Goal: Task Accomplishment & Management: Manage account settings

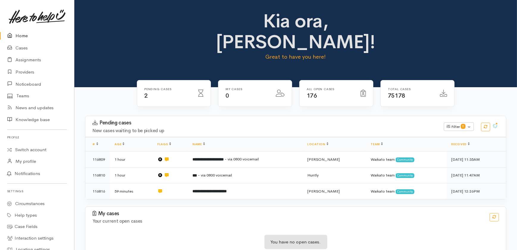
click at [18, 34] on link "Home" at bounding box center [37, 36] width 74 height 12
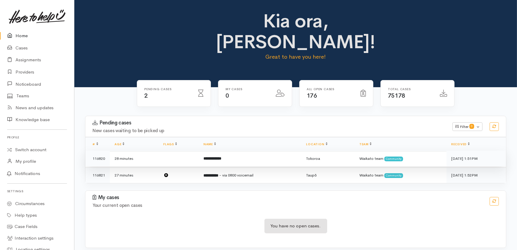
click at [173, 151] on td at bounding box center [179, 159] width 40 height 16
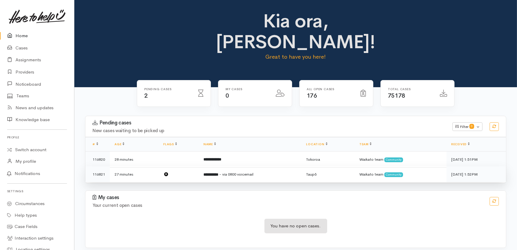
click at [181, 166] on td at bounding box center [179, 174] width 40 height 16
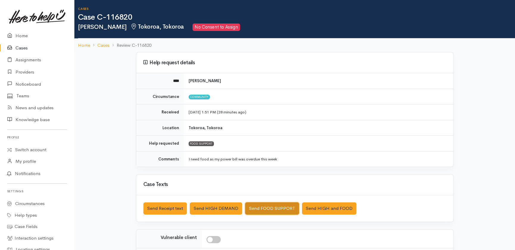
click at [272, 207] on button "Send FOOD SUPPORT" at bounding box center [272, 208] width 54 height 12
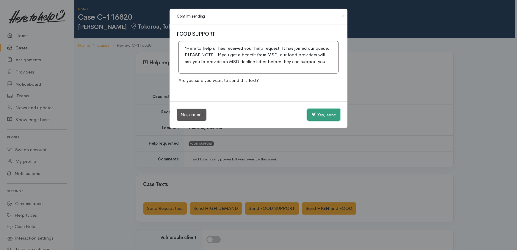
click at [321, 113] on button "Yes, send" at bounding box center [323, 115] width 33 height 12
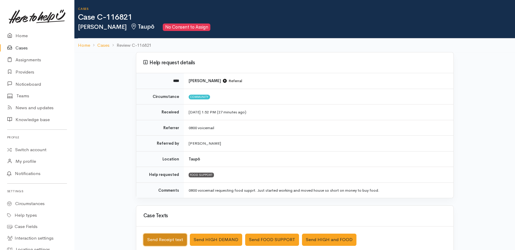
click at [162, 239] on button "Send Receipt text" at bounding box center [164, 240] width 43 height 12
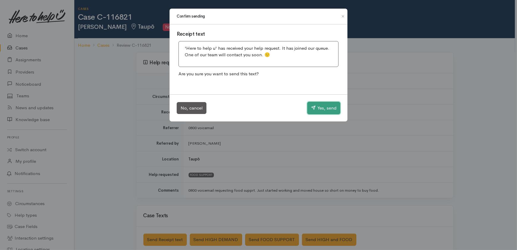
click at [326, 107] on button "Yes, send" at bounding box center [323, 108] width 33 height 12
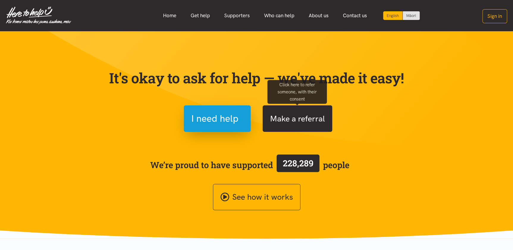
click at [286, 124] on button "Make a referral" at bounding box center [298, 118] width 70 height 26
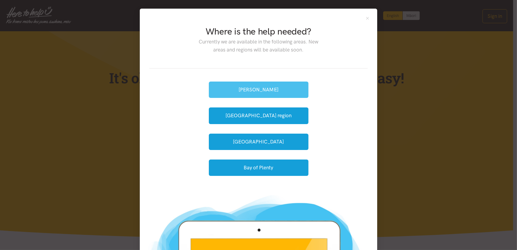
click at [259, 90] on button "Hamilton" at bounding box center [259, 90] width 100 height 16
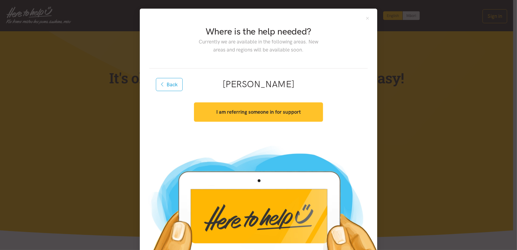
click at [257, 117] on button "I am referring someone in for support" at bounding box center [258, 111] width 129 height 19
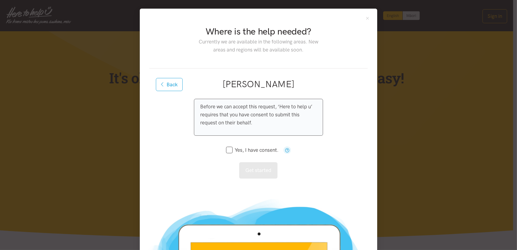
click at [227, 149] on input "Yes, I have consent." at bounding box center [252, 150] width 52 height 5
checkbox input "true"
click at [251, 174] on button "Get started" at bounding box center [258, 170] width 38 height 16
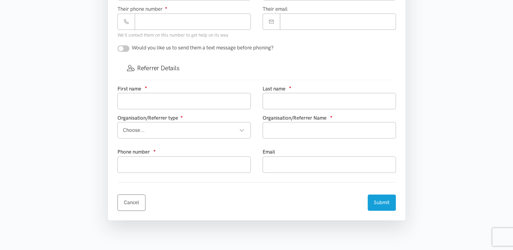
scroll to position [297, 0]
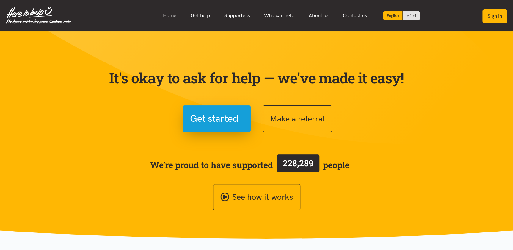
click at [497, 17] on button "Sign in" at bounding box center [494, 16] width 25 height 14
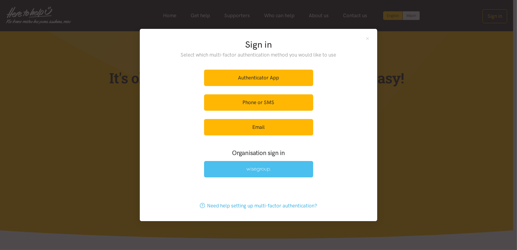
click at [265, 171] on img at bounding box center [258, 169] width 24 height 5
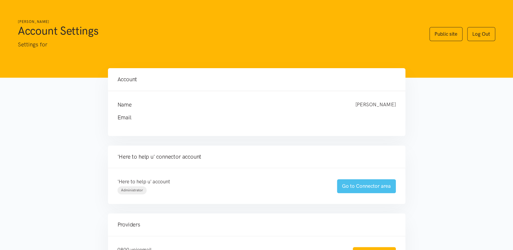
click at [364, 186] on link "Go to Connector area" at bounding box center [366, 186] width 59 height 14
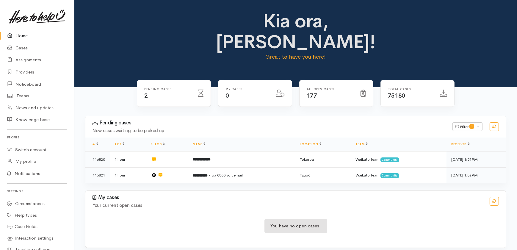
click at [15, 34] on icon at bounding box center [11, 35] width 8 height 7
click at [27, 73] on link "Providers" at bounding box center [37, 72] width 74 height 12
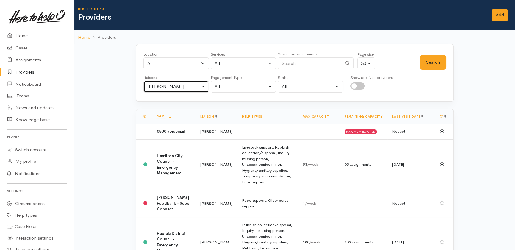
click at [187, 86] on div "Heather Moore" at bounding box center [173, 86] width 52 height 7
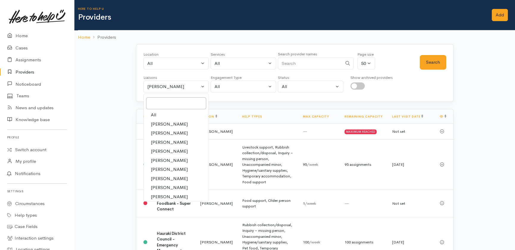
click at [152, 113] on span "All" at bounding box center [153, 115] width 5 height 7
select select "null"
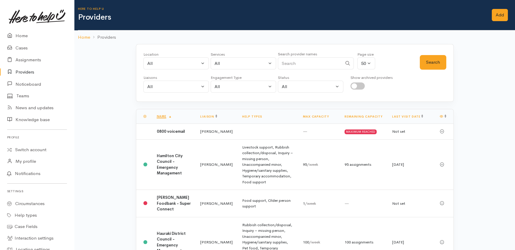
click at [303, 60] on input "Search" at bounding box center [310, 63] width 64 height 12
type input "budget"
click at [435, 63] on button "Search" at bounding box center [433, 62] width 26 height 15
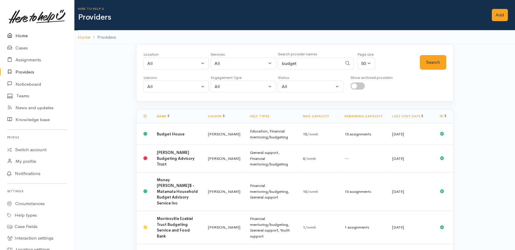
click at [24, 34] on link "Home" at bounding box center [37, 36] width 74 height 12
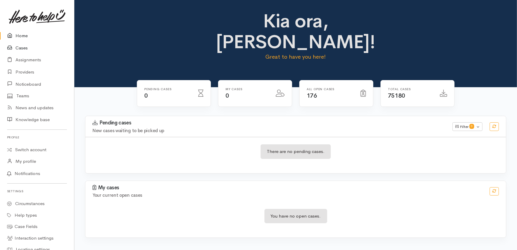
click at [21, 49] on link "Cases" at bounding box center [37, 48] width 74 height 12
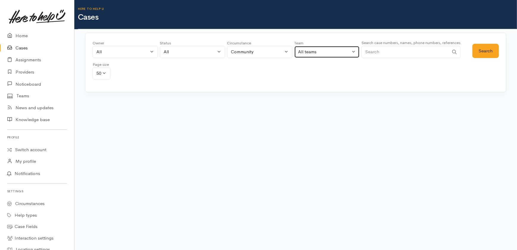
click at [333, 50] on div "All teams" at bounding box center [324, 51] width 52 height 7
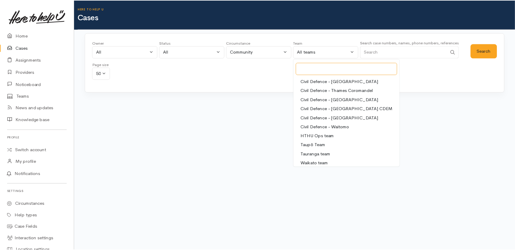
scroll to position [56, 0]
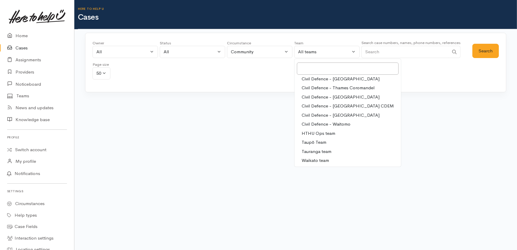
click at [324, 160] on span "Waikato team" at bounding box center [315, 160] width 27 height 7
select select "1"
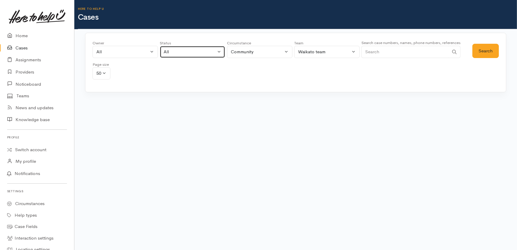
drag, startPoint x: 185, startPoint y: 52, endPoint x: 187, endPoint y: 57, distance: 5.1
click at [185, 53] on div "All" at bounding box center [190, 51] width 52 height 7
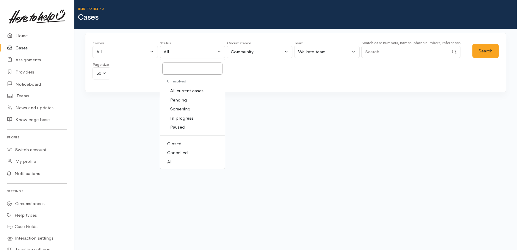
click at [182, 89] on span "All current cases" at bounding box center [186, 90] width 33 height 7
select select "Unresolved"
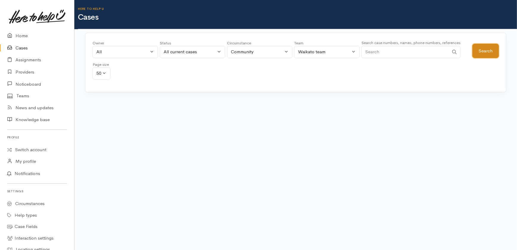
click at [488, 50] on button "Search" at bounding box center [485, 51] width 26 height 15
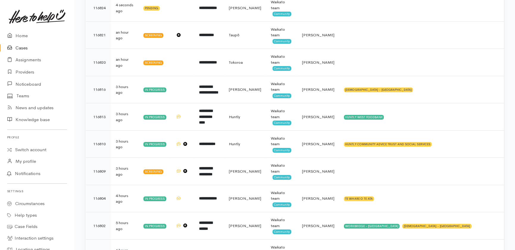
scroll to position [0, 0]
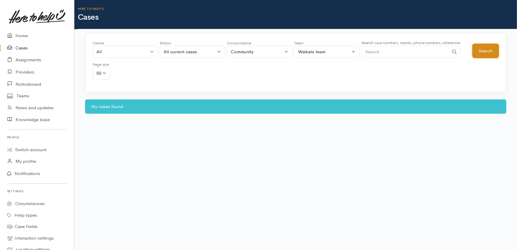
click at [487, 51] on button "Search" at bounding box center [485, 51] width 26 height 15
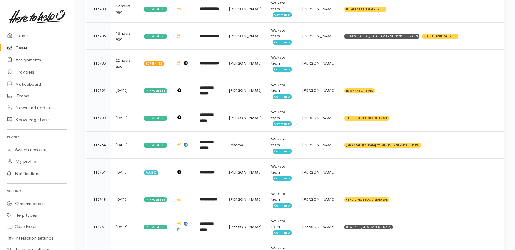
scroll to position [405, 0]
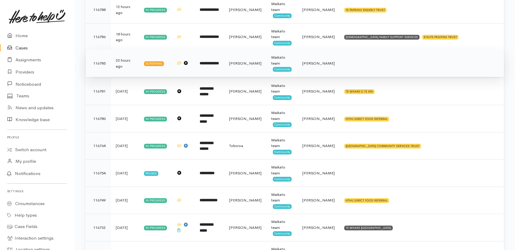
click at [366, 62] on td at bounding box center [421, 63] width 164 height 27
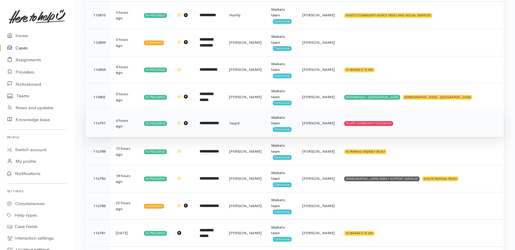
scroll to position [243, 0]
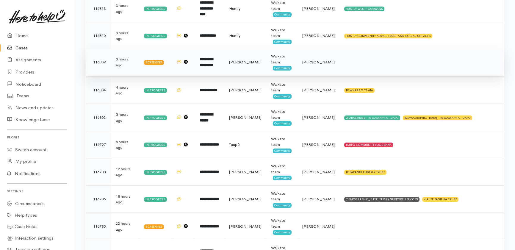
click at [360, 60] on td at bounding box center [421, 61] width 164 height 27
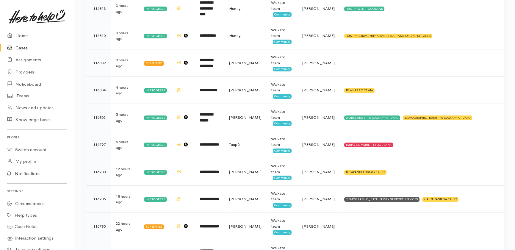
click at [23, 48] on link "Cases" at bounding box center [37, 48] width 74 height 12
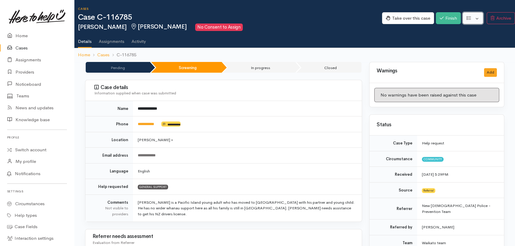
click at [476, 16] on button "button" at bounding box center [473, 18] width 21 height 12
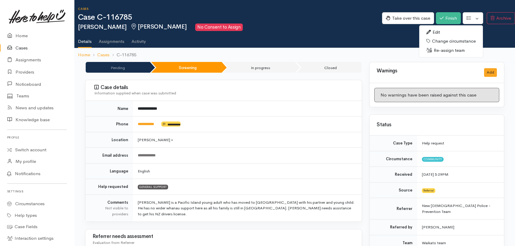
click at [442, 51] on link "Re-assign team" at bounding box center [451, 50] width 64 height 9
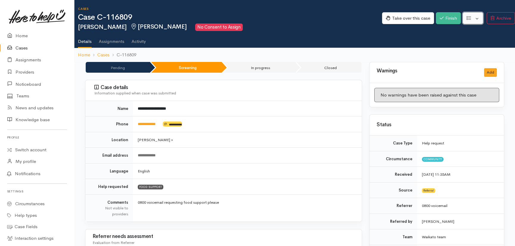
click at [475, 18] on button "button" at bounding box center [473, 18] width 21 height 12
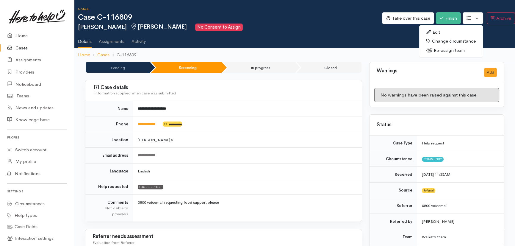
click at [451, 50] on link "Re-assign team" at bounding box center [451, 50] width 64 height 9
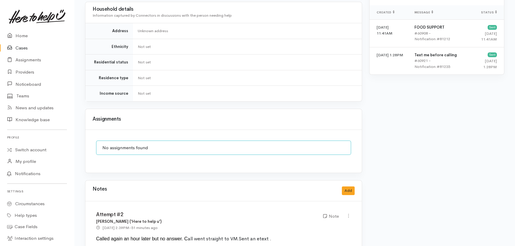
scroll to position [491, 0]
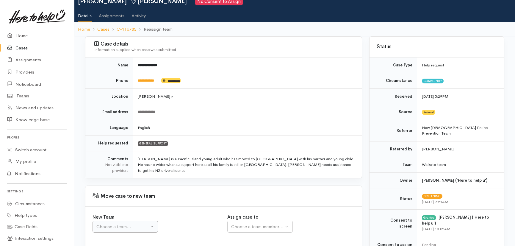
scroll to position [57, 0]
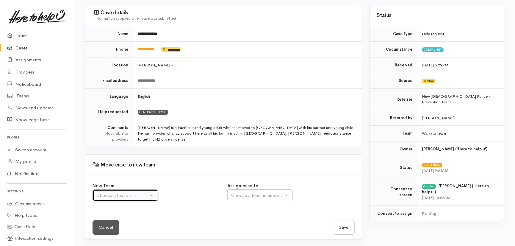
click at [122, 194] on div "Choose a team..." at bounding box center [122, 195] width 52 height 7
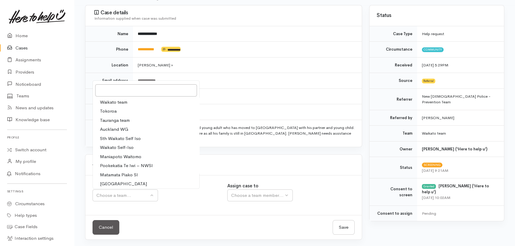
drag, startPoint x: 112, startPoint y: 101, endPoint x: 152, endPoint y: 131, distance: 49.8
click at [112, 101] on span "Waikato team" at bounding box center [113, 102] width 27 height 7
select select "1"
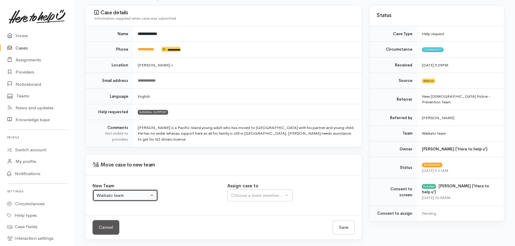
select select
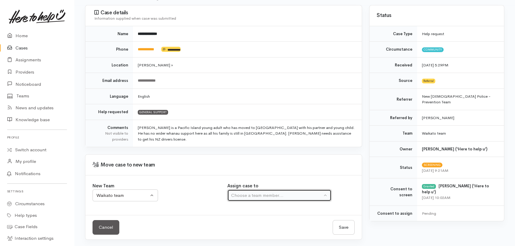
click at [259, 192] on div "Choose a team member..." at bounding box center [276, 195] width 91 height 7
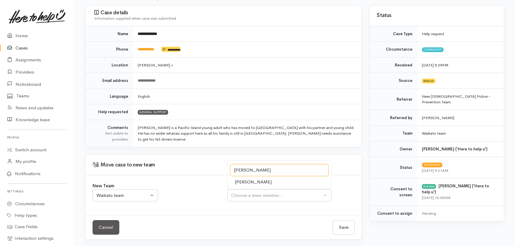
type input "katarina"
click at [251, 179] on span "[PERSON_NAME]" at bounding box center [253, 181] width 37 height 7
select select "1252"
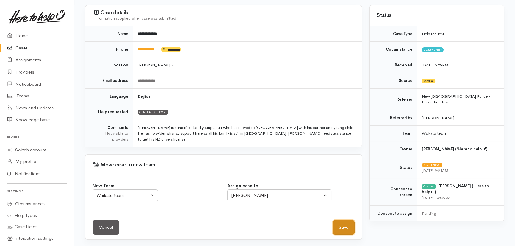
click at [341, 224] on button "Save" at bounding box center [344, 227] width 22 height 15
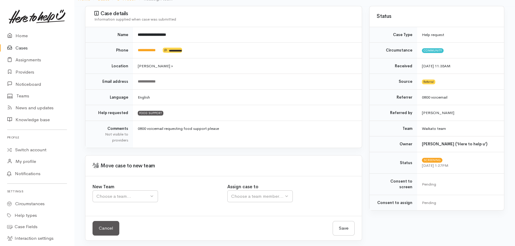
scroll to position [57, 0]
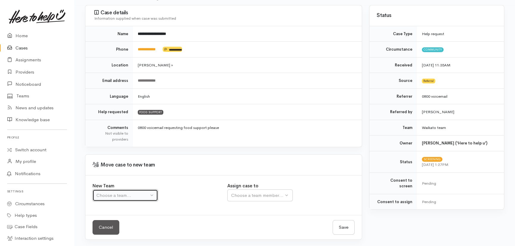
click at [133, 195] on div "Choose a team..." at bounding box center [122, 195] width 52 height 7
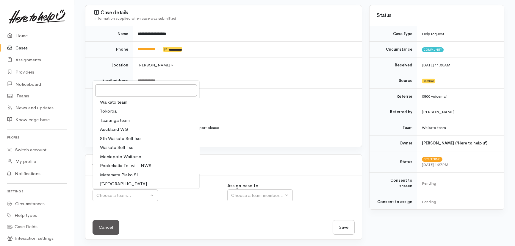
click at [122, 103] on span "Waikato team" at bounding box center [113, 102] width 27 height 7
select select "1"
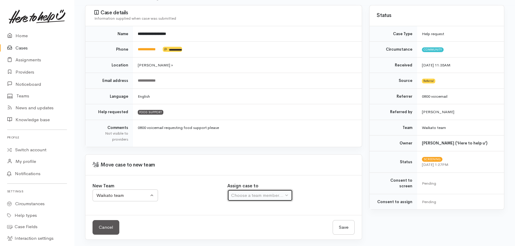
click at [257, 192] on div "Choose a team member..." at bounding box center [257, 195] width 52 height 7
click at [262, 196] on div "Choose a team member..." at bounding box center [276, 195] width 91 height 7
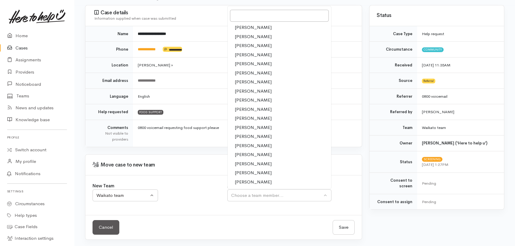
click at [243, 107] on span "[PERSON_NAME]" at bounding box center [253, 109] width 37 height 7
select select "1252"
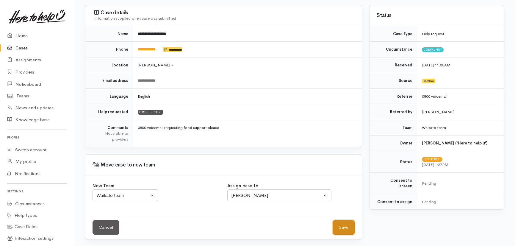
click at [343, 228] on button "Save" at bounding box center [344, 227] width 22 height 15
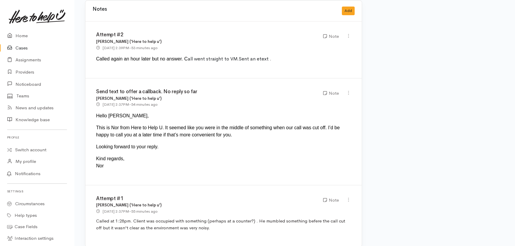
scroll to position [613, 0]
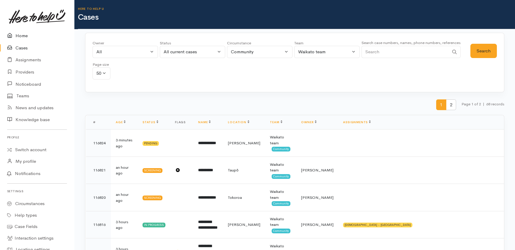
click at [24, 35] on link "Home" at bounding box center [37, 36] width 74 height 12
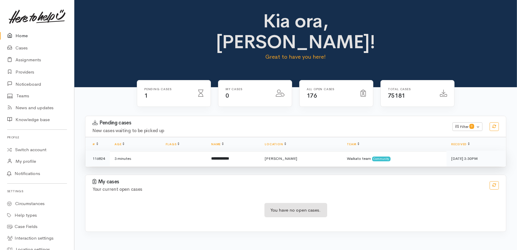
click at [229, 156] on b "**********" at bounding box center [220, 158] width 18 height 4
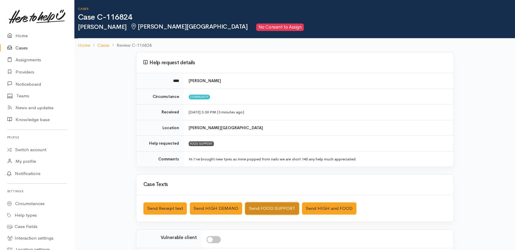
click at [279, 208] on button "Send FOOD SUPPORT" at bounding box center [272, 208] width 54 height 12
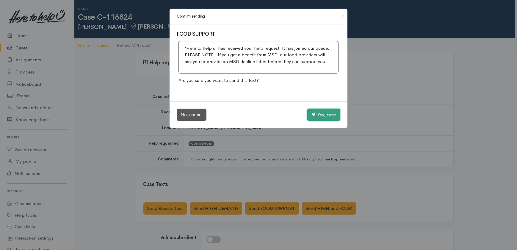
click at [322, 117] on button "Yes, send" at bounding box center [323, 115] width 33 height 12
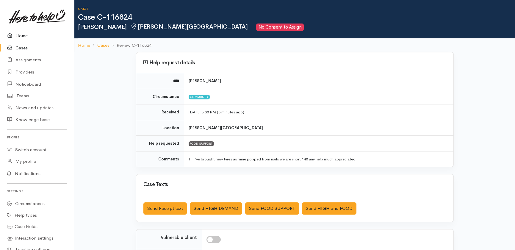
click at [19, 35] on link "Home" at bounding box center [37, 36] width 74 height 12
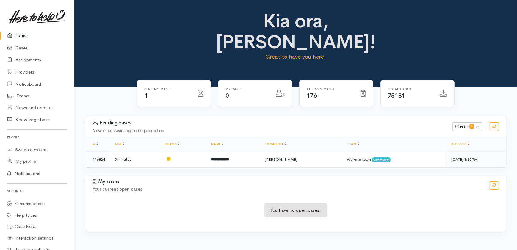
click at [23, 34] on link "Home" at bounding box center [37, 36] width 74 height 12
click at [21, 36] on link "Home" at bounding box center [37, 36] width 74 height 12
click at [19, 36] on link "Home" at bounding box center [37, 36] width 74 height 12
click at [20, 34] on link "Home" at bounding box center [37, 36] width 74 height 12
click at [22, 48] on link "Cases" at bounding box center [37, 48] width 74 height 12
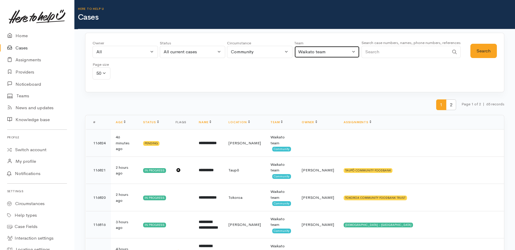
click at [317, 55] on div "Waikato team" at bounding box center [324, 51] width 52 height 7
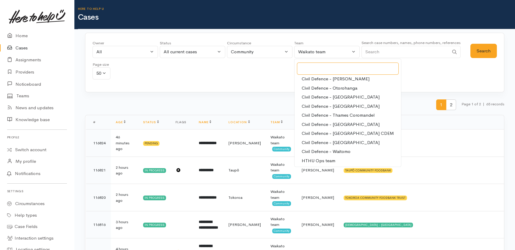
scroll to position [56, 0]
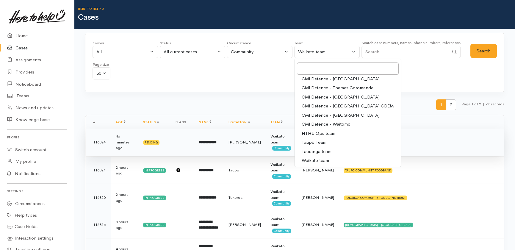
drag, startPoint x: 309, startPoint y: 151, endPoint x: 404, endPoint y: 136, distance: 95.6
click at [311, 151] on span "Tauranga team" at bounding box center [317, 151] width 30 height 7
select select "3"
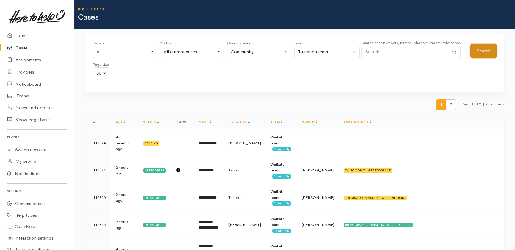
click at [480, 49] on button "Search" at bounding box center [483, 51] width 26 height 15
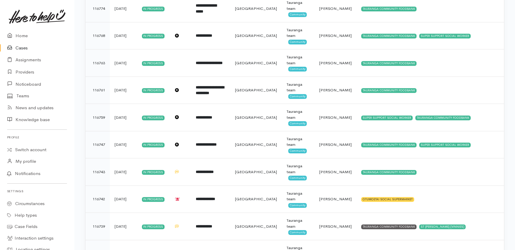
scroll to position [1261, 0]
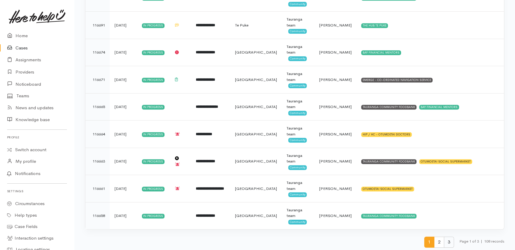
click at [447, 236] on span "3" at bounding box center [449, 241] width 10 height 11
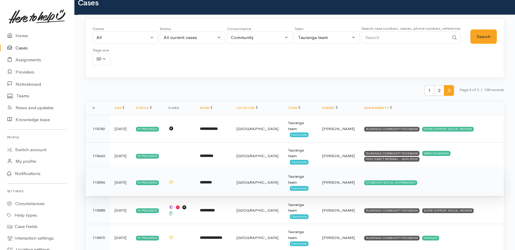
scroll to position [0, 0]
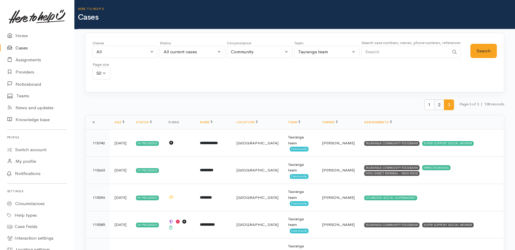
click at [436, 102] on span "2" at bounding box center [439, 104] width 10 height 11
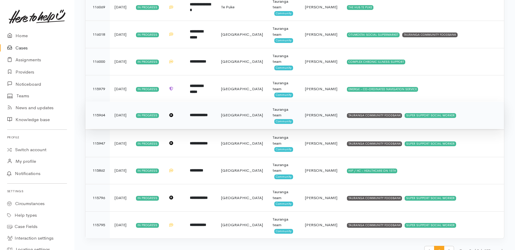
scroll to position [1261, 0]
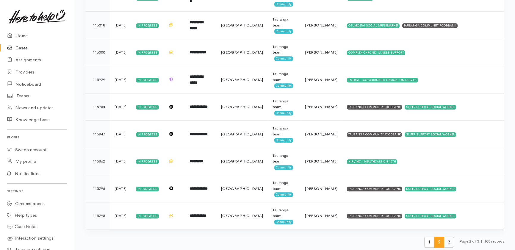
click at [445, 241] on span "3" at bounding box center [449, 241] width 10 height 11
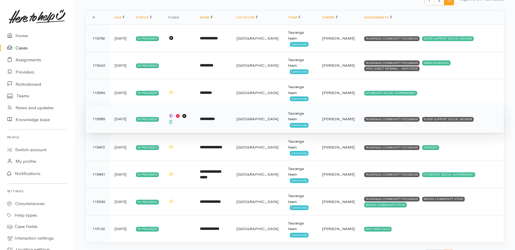
scroll to position [119, 0]
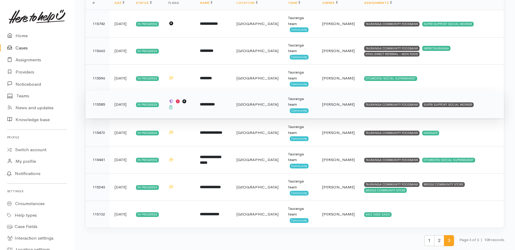
click at [215, 105] on b "**********" at bounding box center [207, 104] width 15 height 4
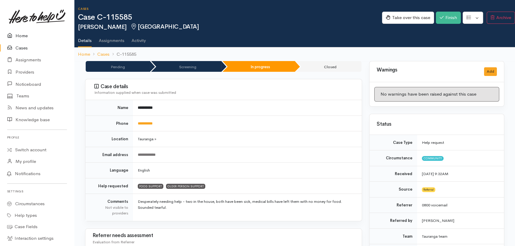
click at [19, 36] on link "Home" at bounding box center [37, 36] width 74 height 12
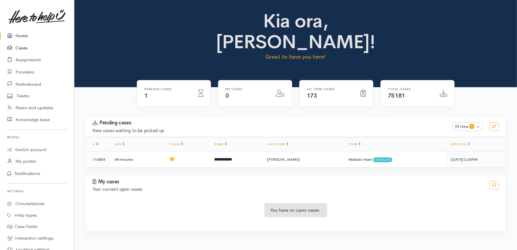
click at [21, 48] on link "Cases" at bounding box center [37, 48] width 74 height 12
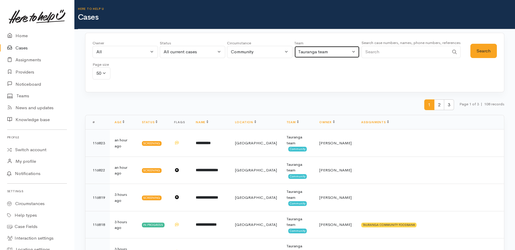
click at [350, 49] on div "Tauranga team" at bounding box center [324, 51] width 52 height 7
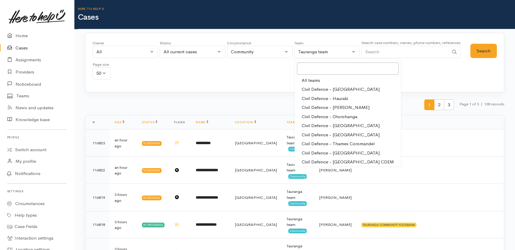
click at [309, 81] on span "All teams" at bounding box center [311, 80] width 18 height 7
select select "-1"
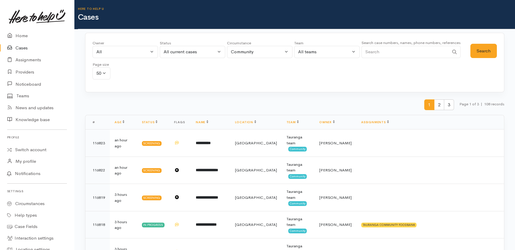
click at [389, 50] on input "Search" at bounding box center [404, 52] width 87 height 12
type input "116785"
click at [489, 46] on button "Search" at bounding box center [483, 51] width 26 height 15
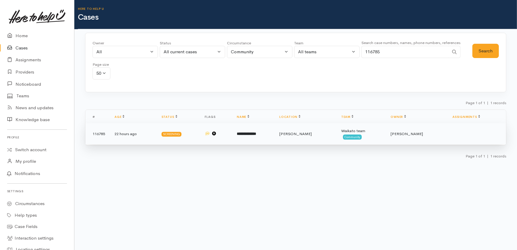
click at [256, 132] on b "**********" at bounding box center [246, 134] width 19 height 4
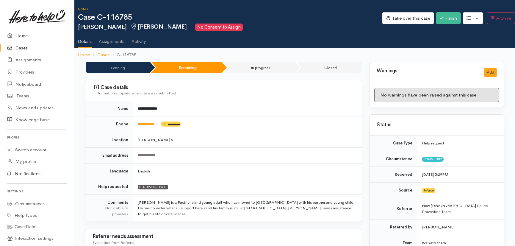
click at [23, 47] on link "Cases" at bounding box center [37, 48] width 74 height 12
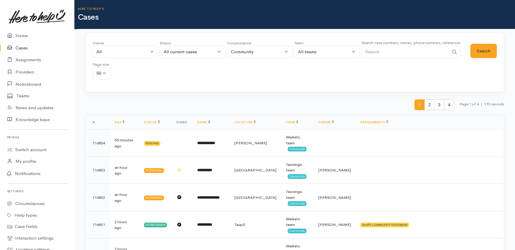
click at [378, 51] on input "Search" at bounding box center [404, 52] width 87 height 12
type input "116809"
click at [483, 51] on button "Search" at bounding box center [483, 51] width 26 height 15
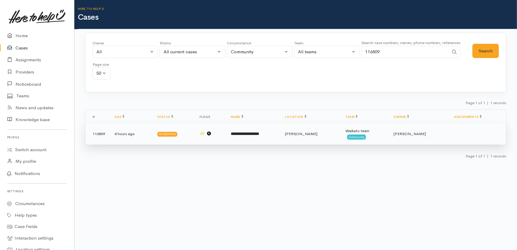
click at [244, 132] on b "**********" at bounding box center [245, 134] width 28 height 4
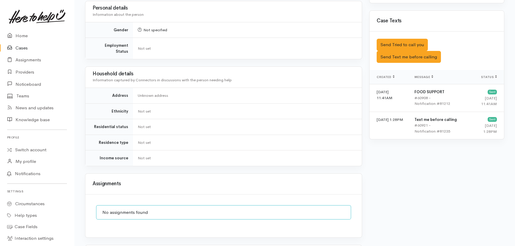
scroll to position [261, 0]
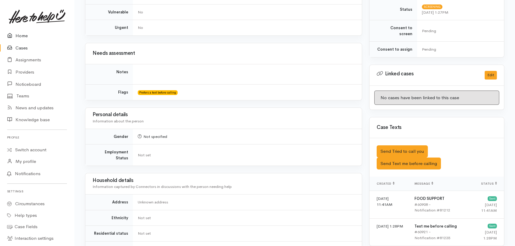
click at [19, 35] on link "Home" at bounding box center [37, 36] width 74 height 12
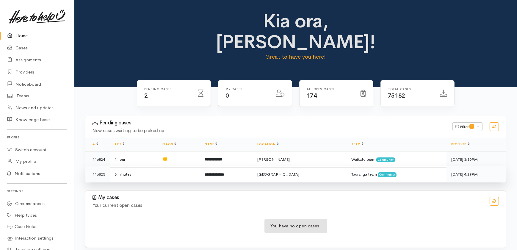
click at [171, 166] on td at bounding box center [179, 174] width 42 height 16
